Goal: Check status: Check status

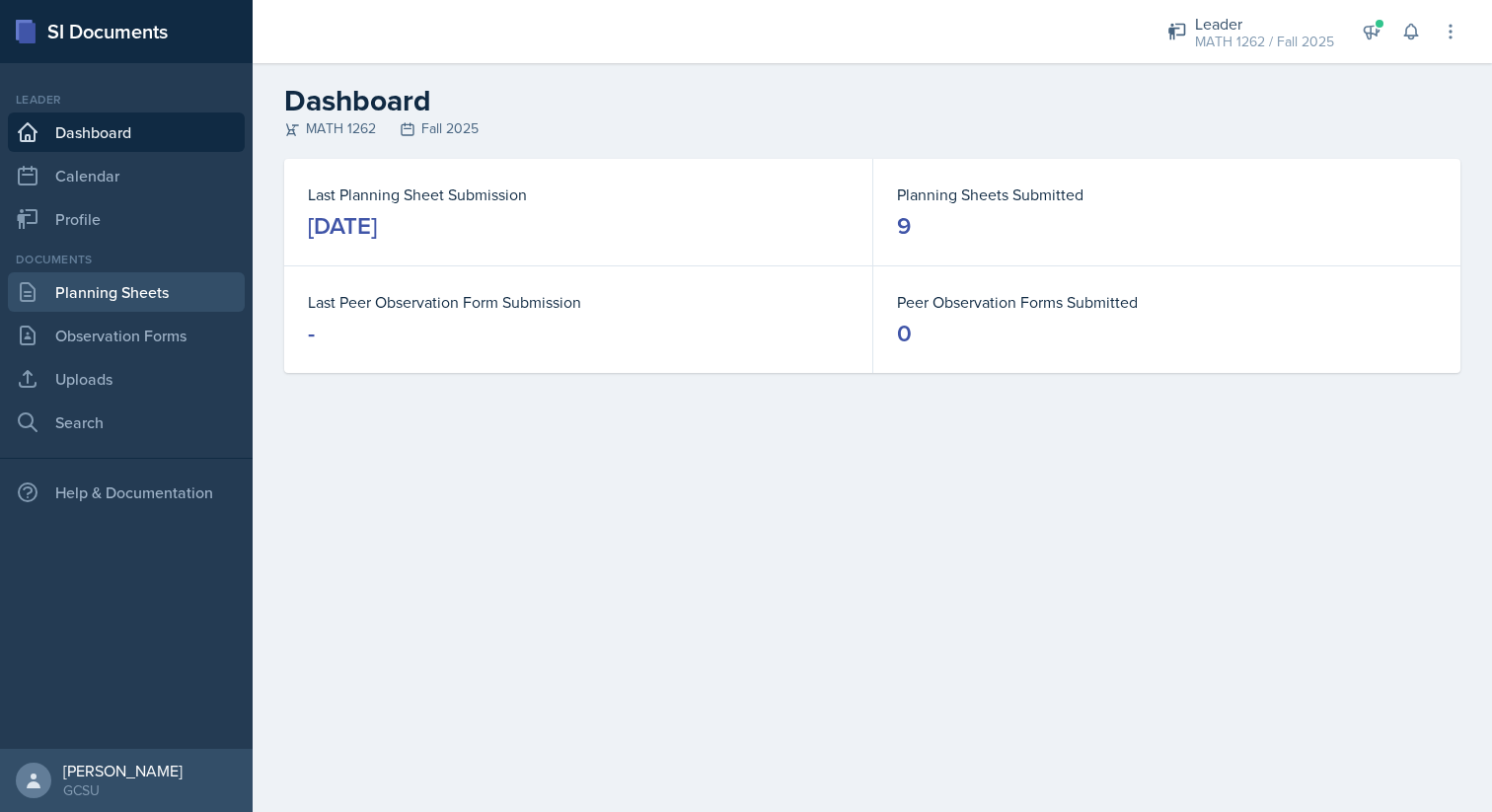
click at [78, 282] on link "Planning Sheets" at bounding box center [126, 293] width 237 height 40
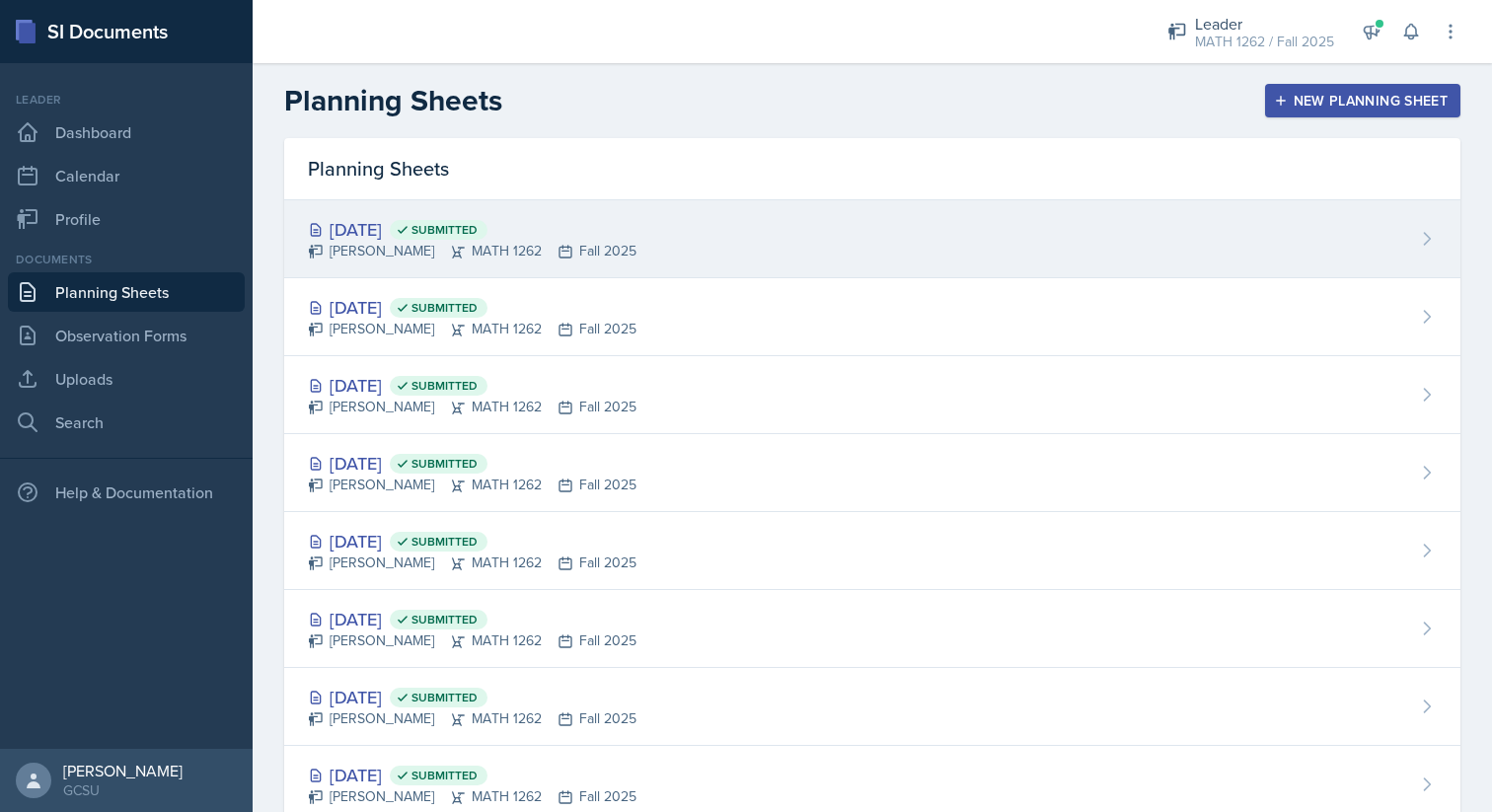
click at [658, 226] on div "[DATE] Submitted [PERSON_NAME] MATH 1262 Fall 2025" at bounding box center [873, 239] width 1176 height 78
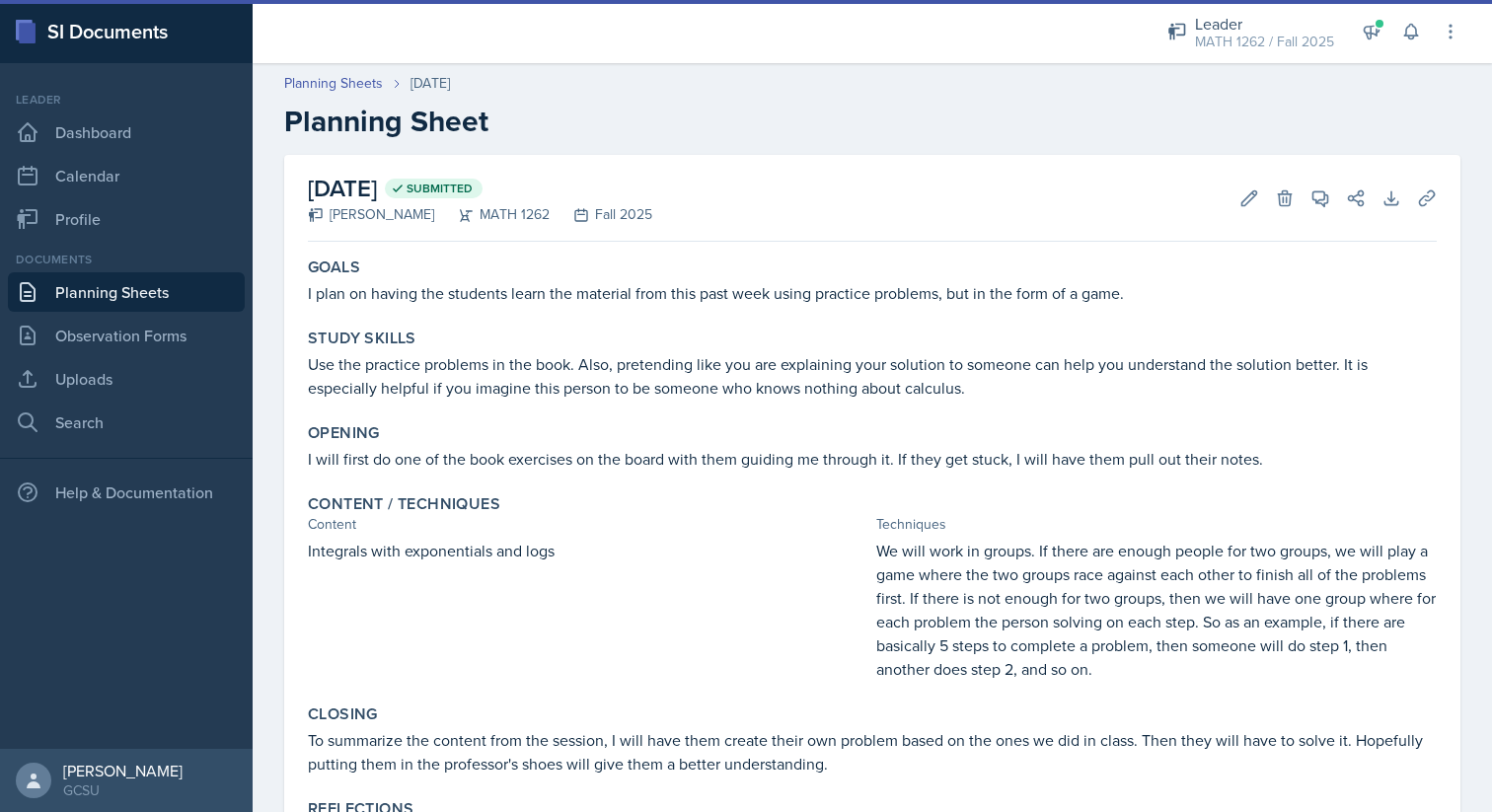
scroll to position [90, 0]
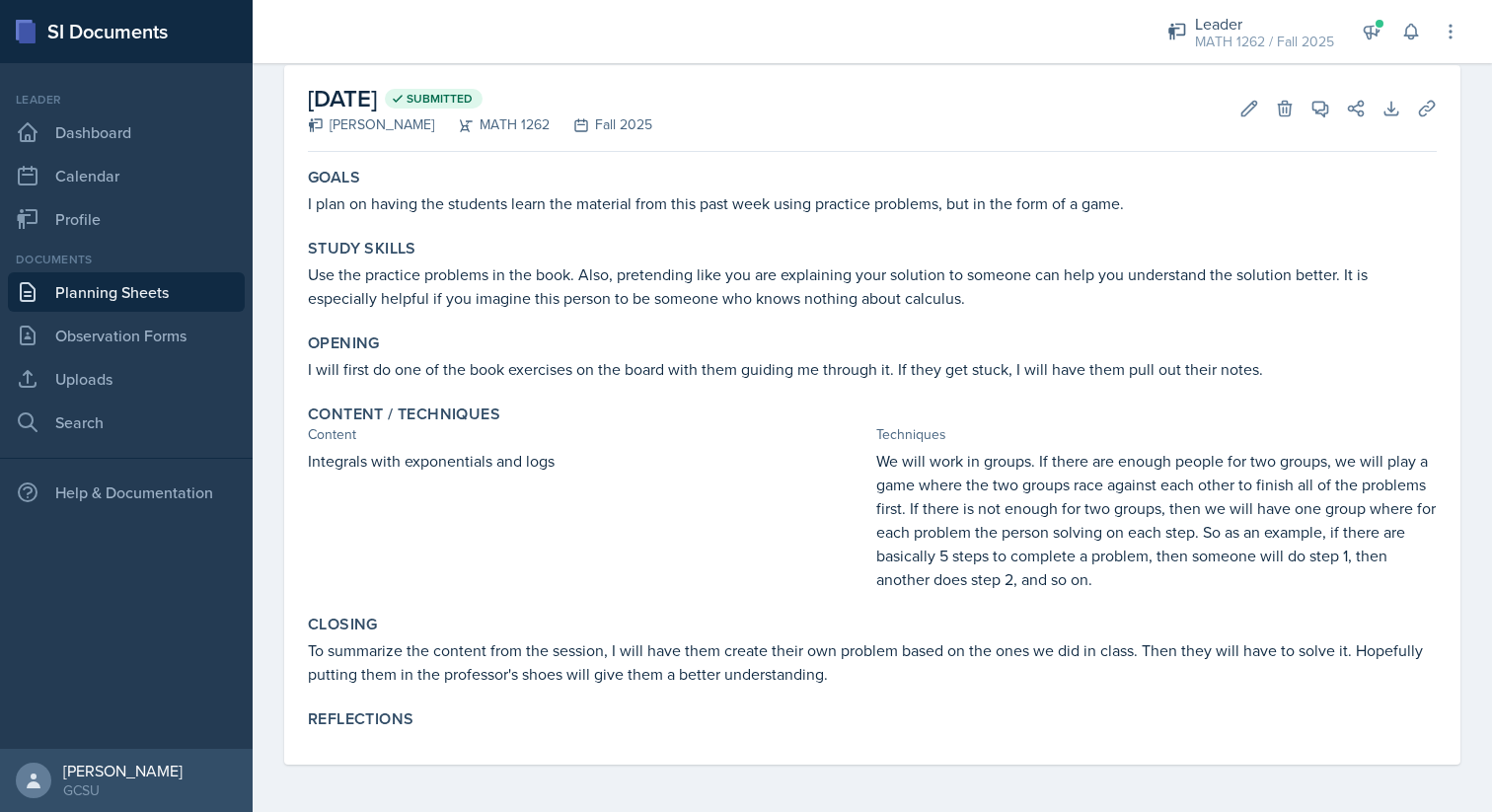
click at [1020, 378] on p "I will first do one of the book exercises on the board with them guiding me thr…" at bounding box center [872, 369] width 1129 height 24
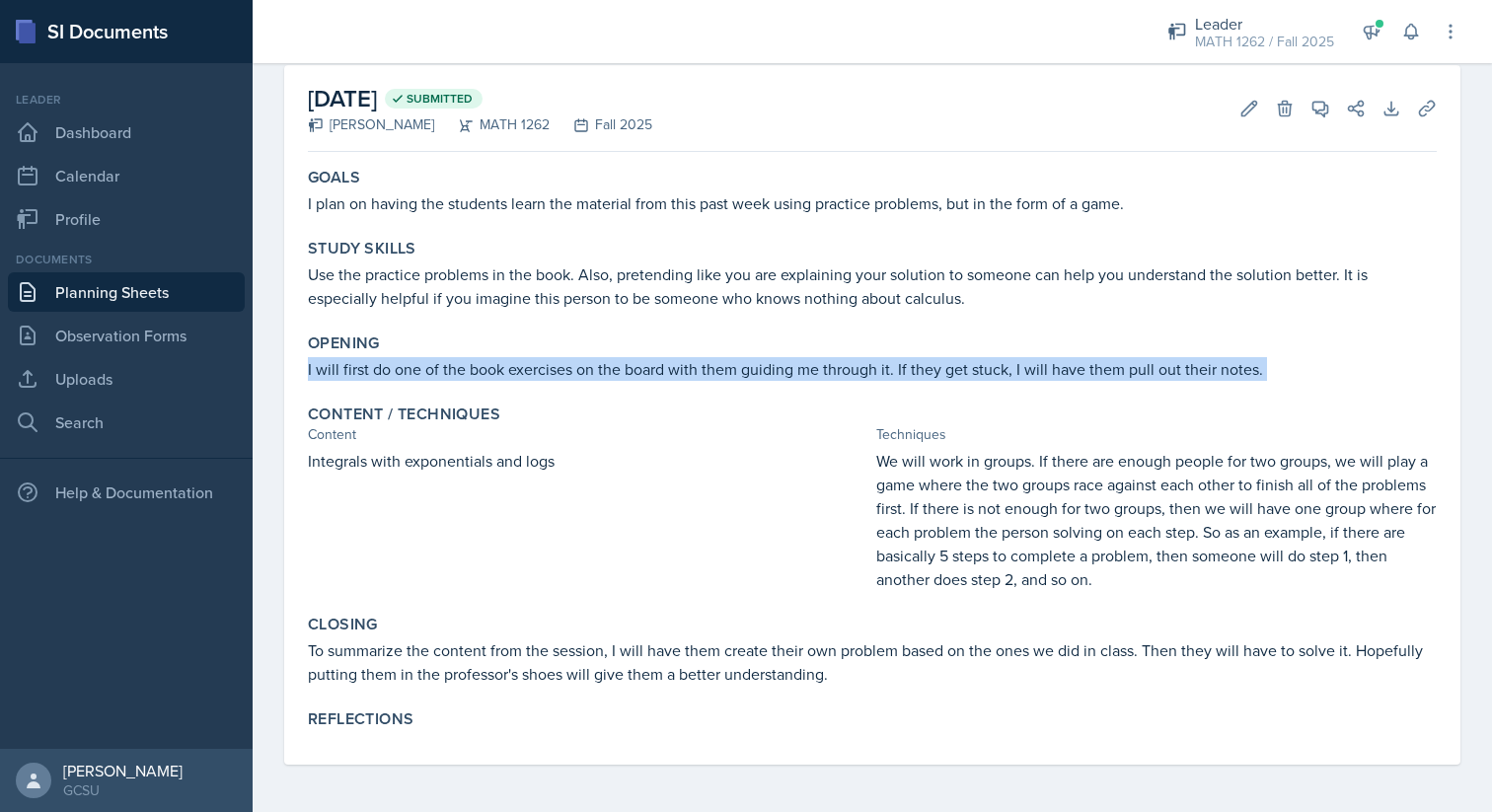
click at [1020, 378] on p "I will first do one of the book exercises on the board with them guiding me thr…" at bounding box center [872, 369] width 1129 height 24
click at [1052, 365] on p "I will first do one of the book exercises on the board with them guiding me thr…" at bounding box center [872, 369] width 1129 height 24
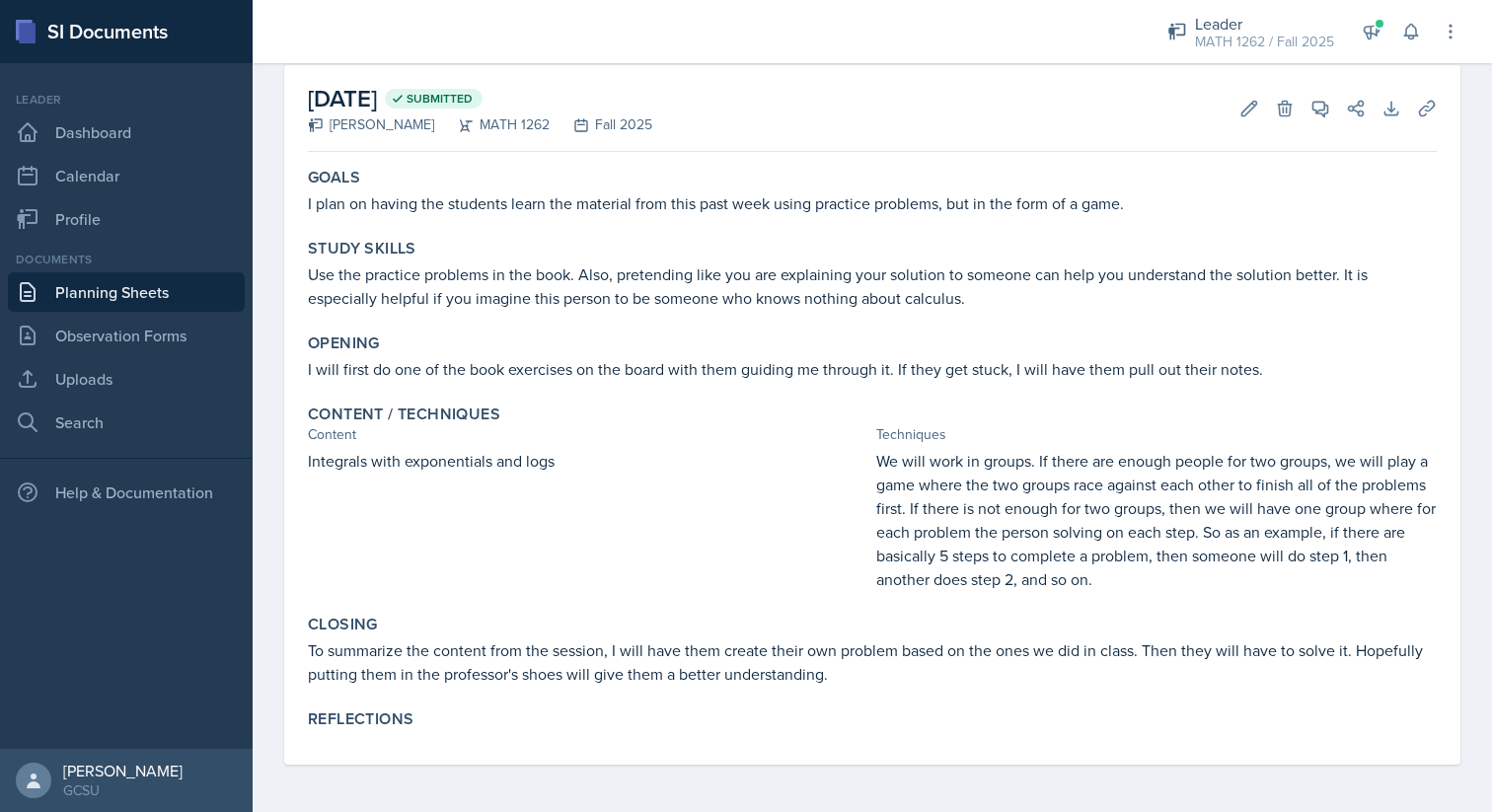
click at [1052, 365] on p "I will first do one of the book exercises on the board with them guiding me thr…" at bounding box center [872, 369] width 1129 height 24
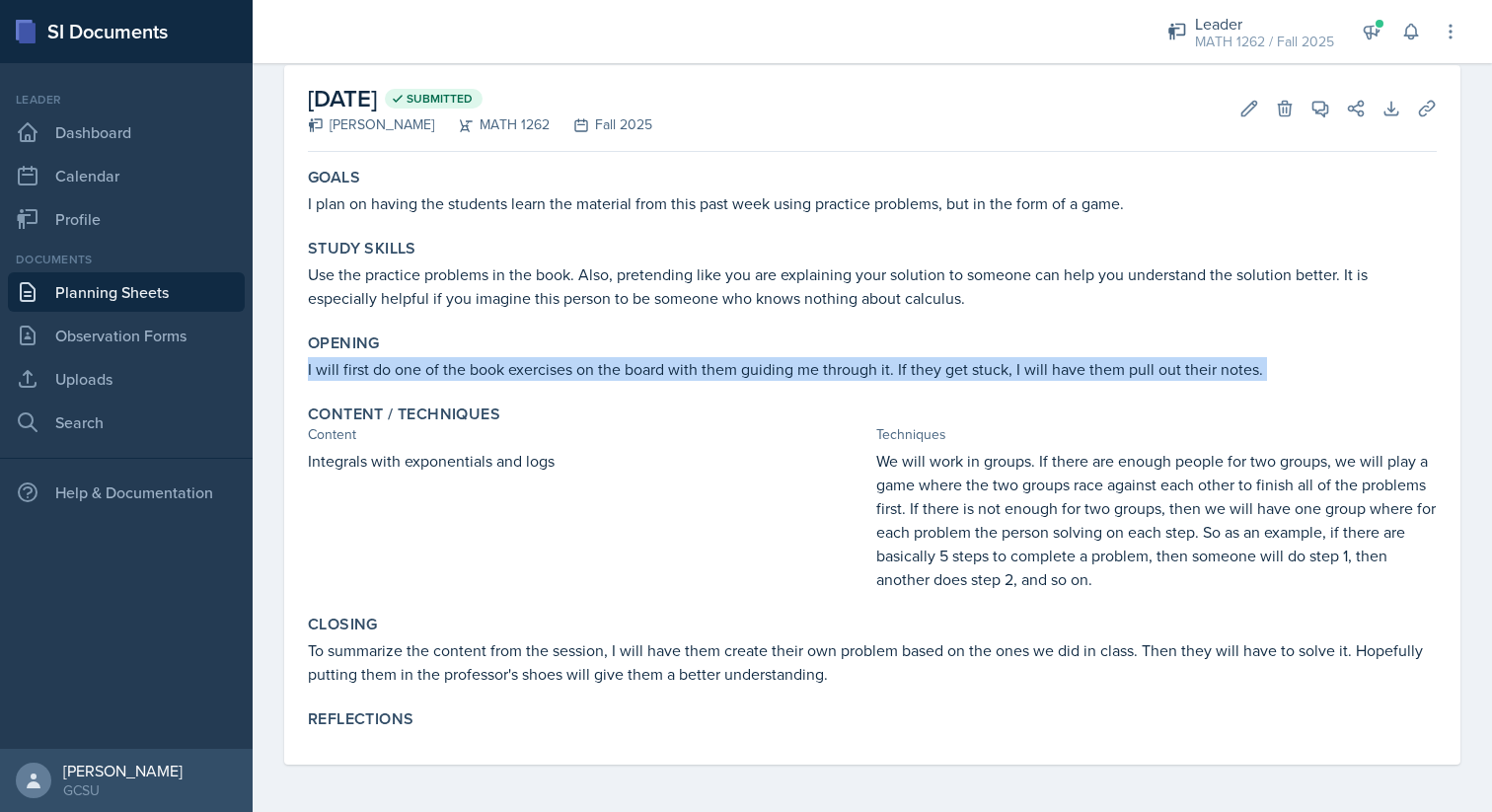
click at [1025, 367] on p "I will first do one of the book exercises on the board with them guiding me thr…" at bounding box center [872, 369] width 1129 height 24
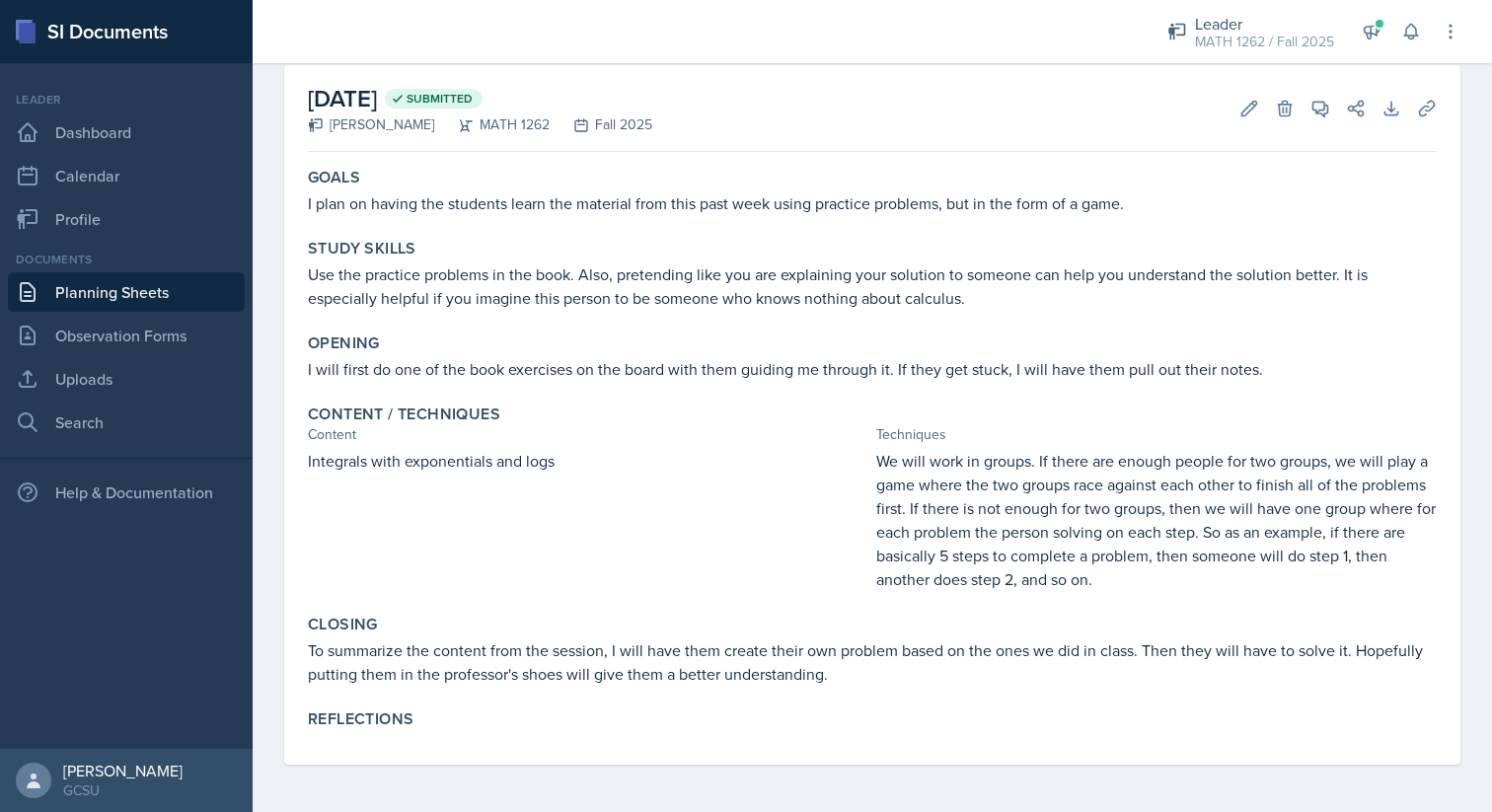
click at [757, 655] on p "To summarize the content from the session, I will have them create their own pr…" at bounding box center [872, 662] width 1129 height 48
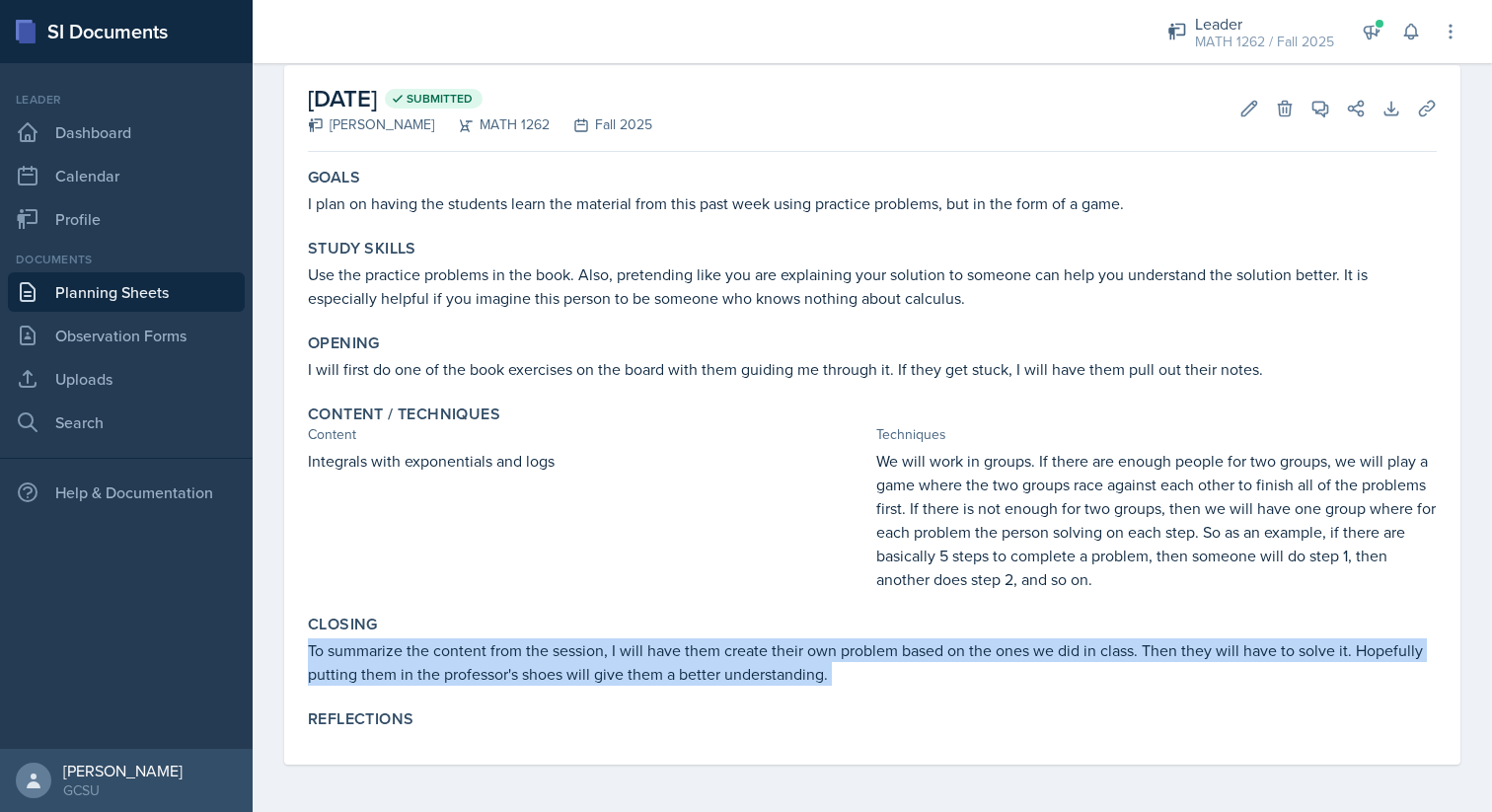
click at [757, 655] on p "To summarize the content from the session, I will have them create their own pr…" at bounding box center [872, 662] width 1129 height 48
click at [814, 655] on p "To summarize the content from the session, I will have them create their own pr…" at bounding box center [872, 662] width 1129 height 48
